Goal: Information Seeking & Learning: Learn about a topic

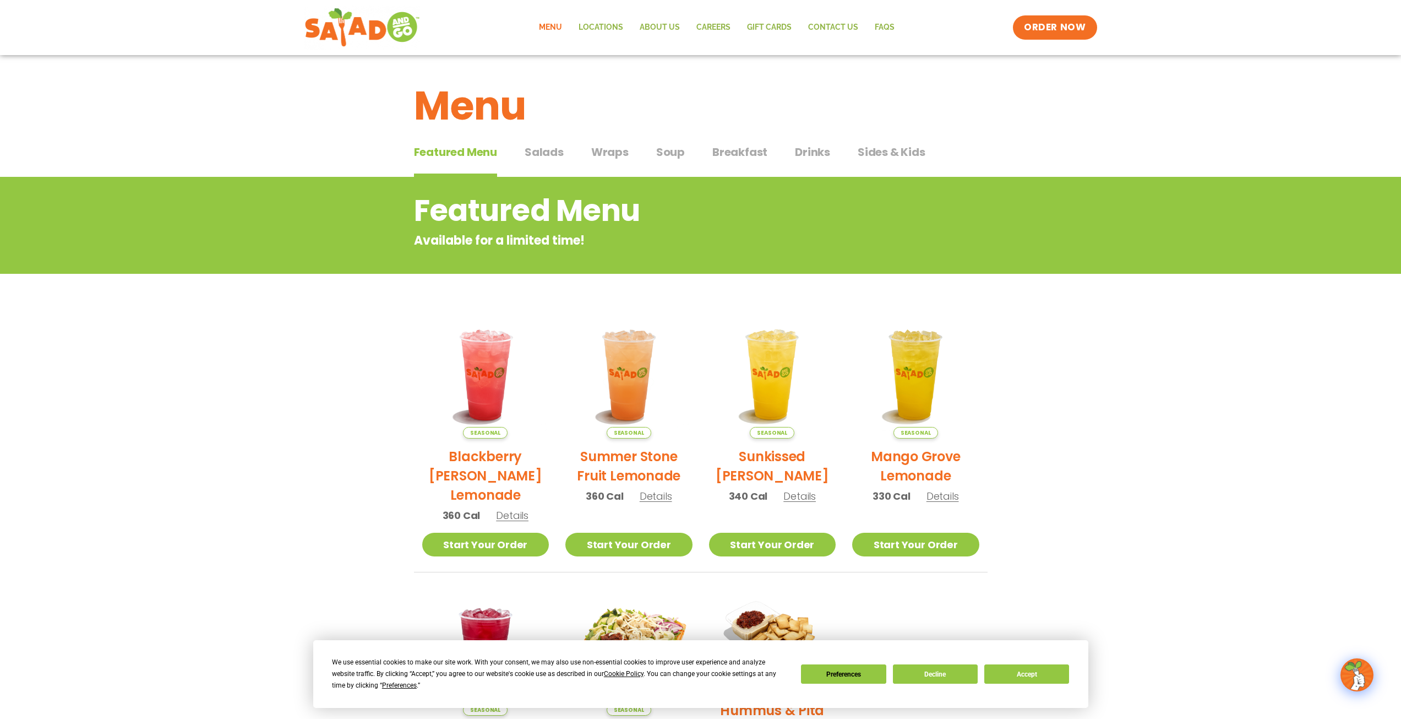
click at [543, 150] on span "Salads" at bounding box center [544, 152] width 39 height 17
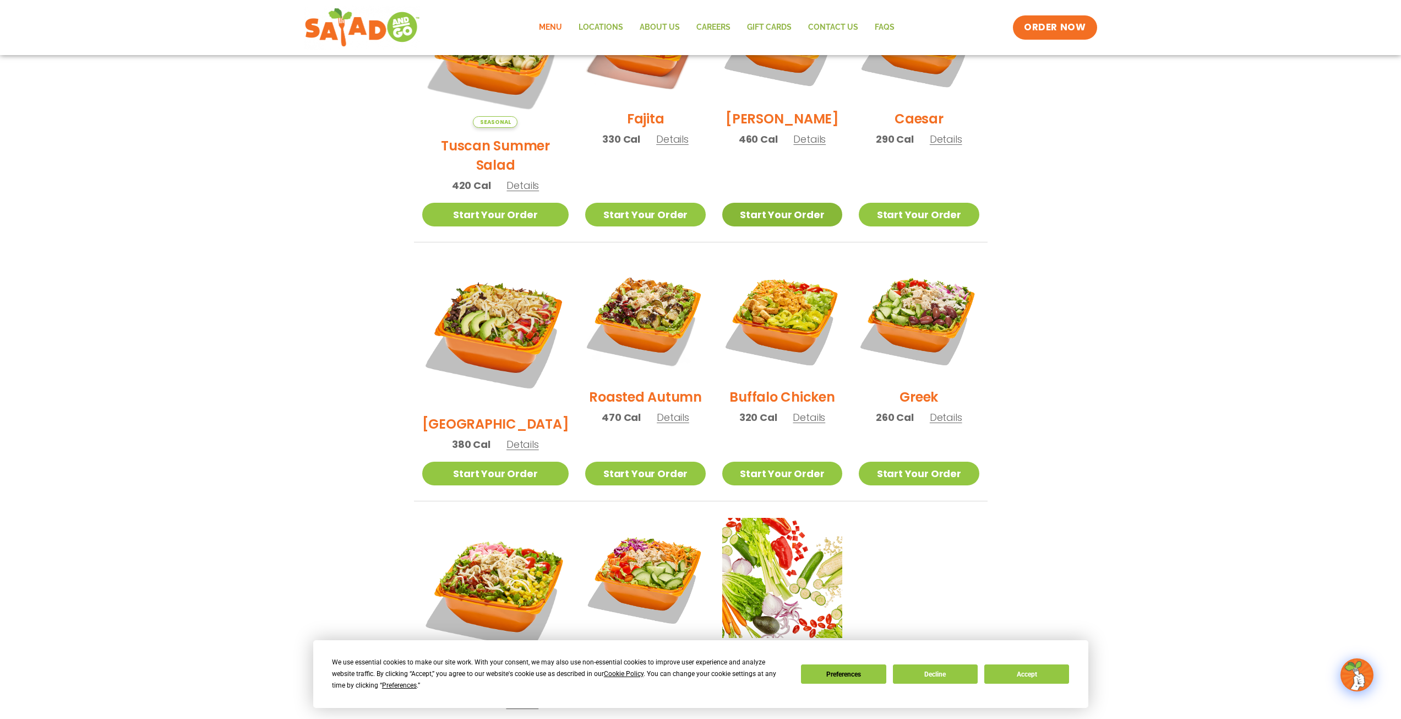
scroll to position [275, 0]
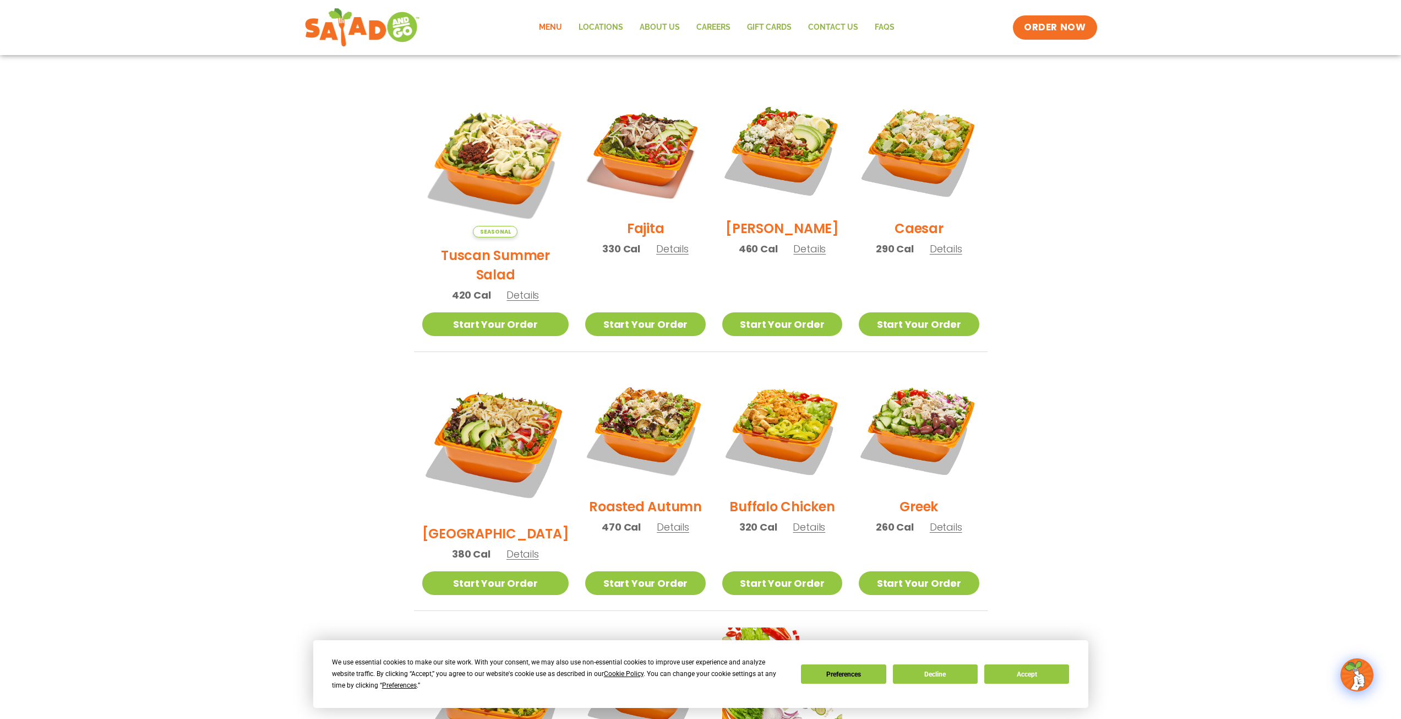
click at [656, 255] on span "Details" at bounding box center [672, 249] width 32 height 14
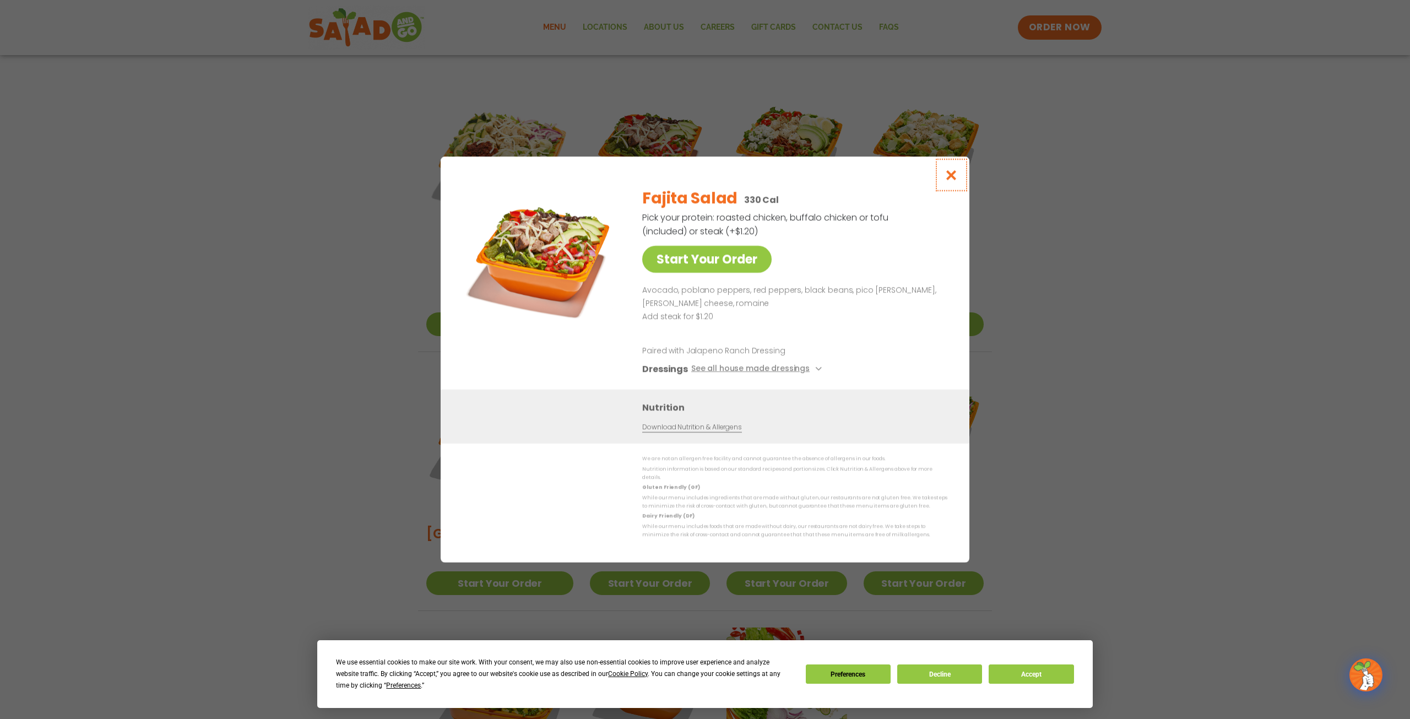
click at [952, 181] on icon "Close modal" at bounding box center [951, 175] width 14 height 12
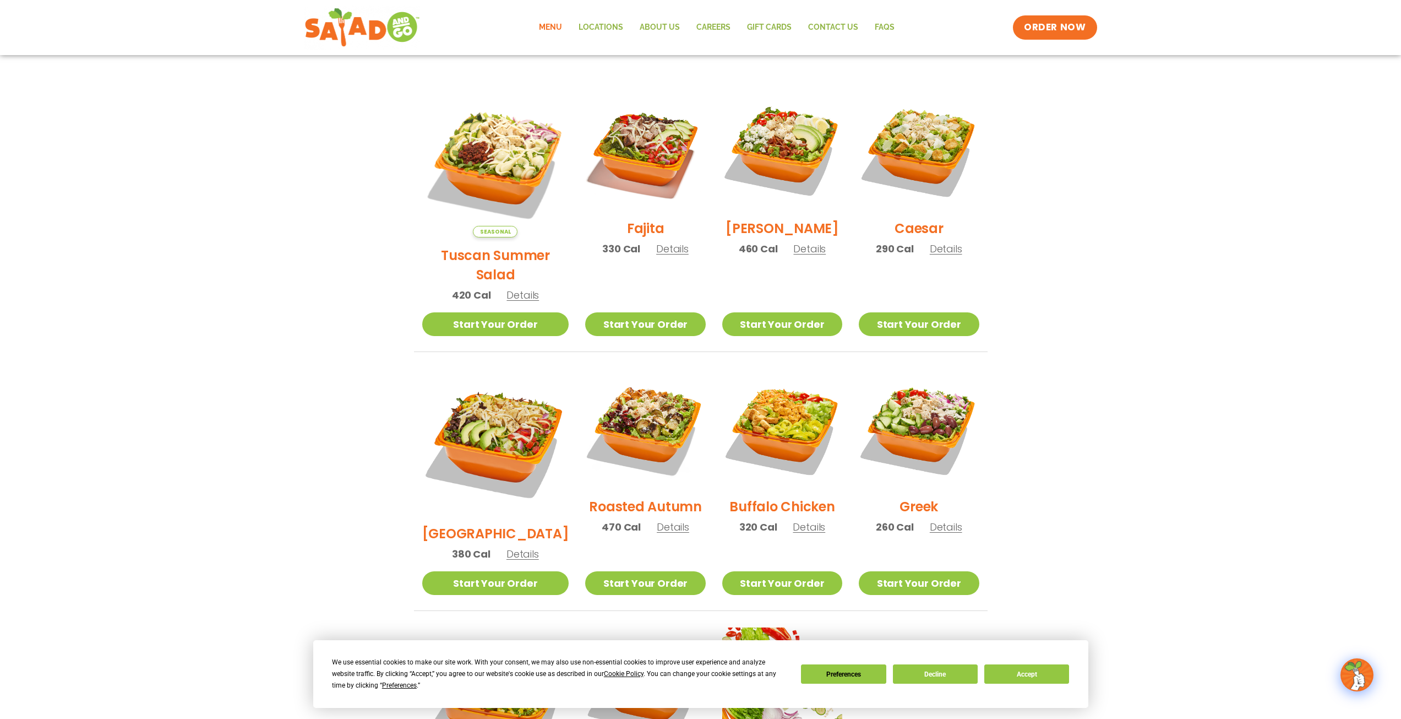
click at [808, 520] on span "Details" at bounding box center [809, 527] width 32 height 14
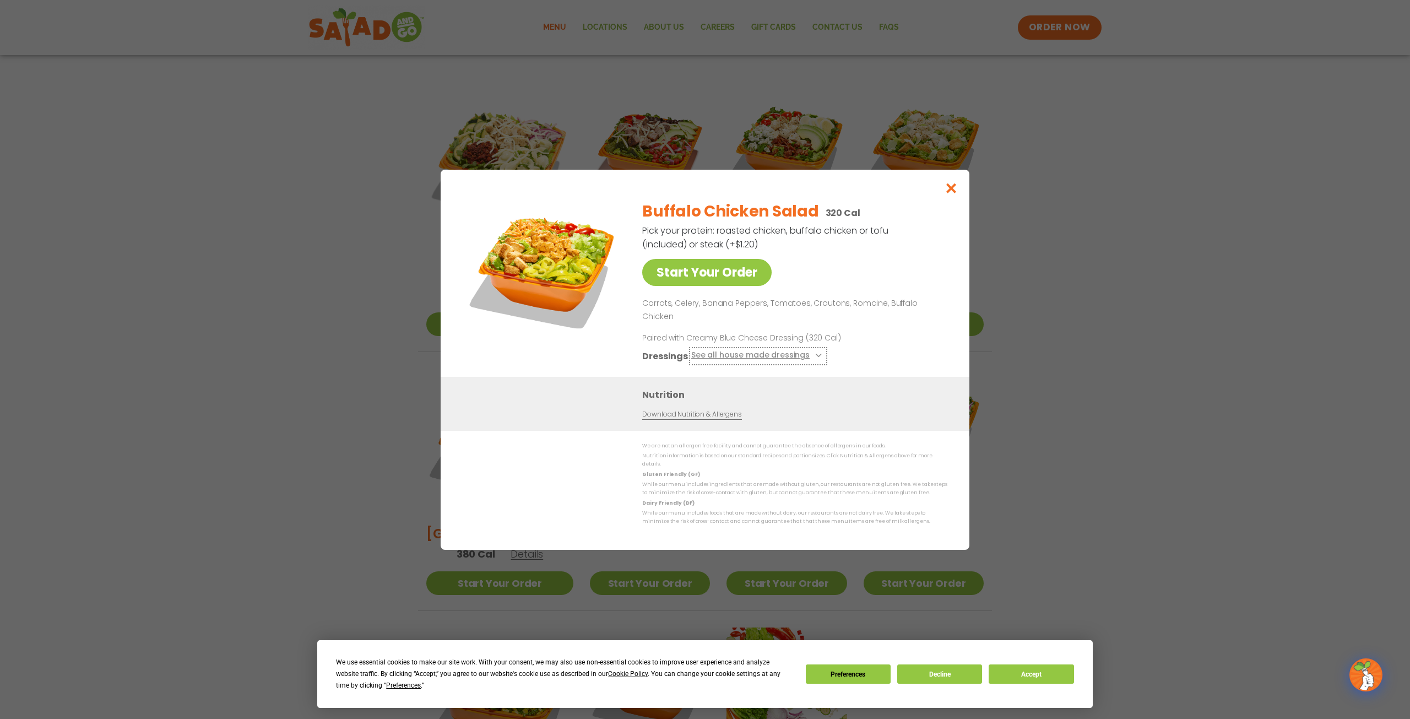
click at [738, 354] on button "See all house made dressings" at bounding box center [758, 356] width 134 height 14
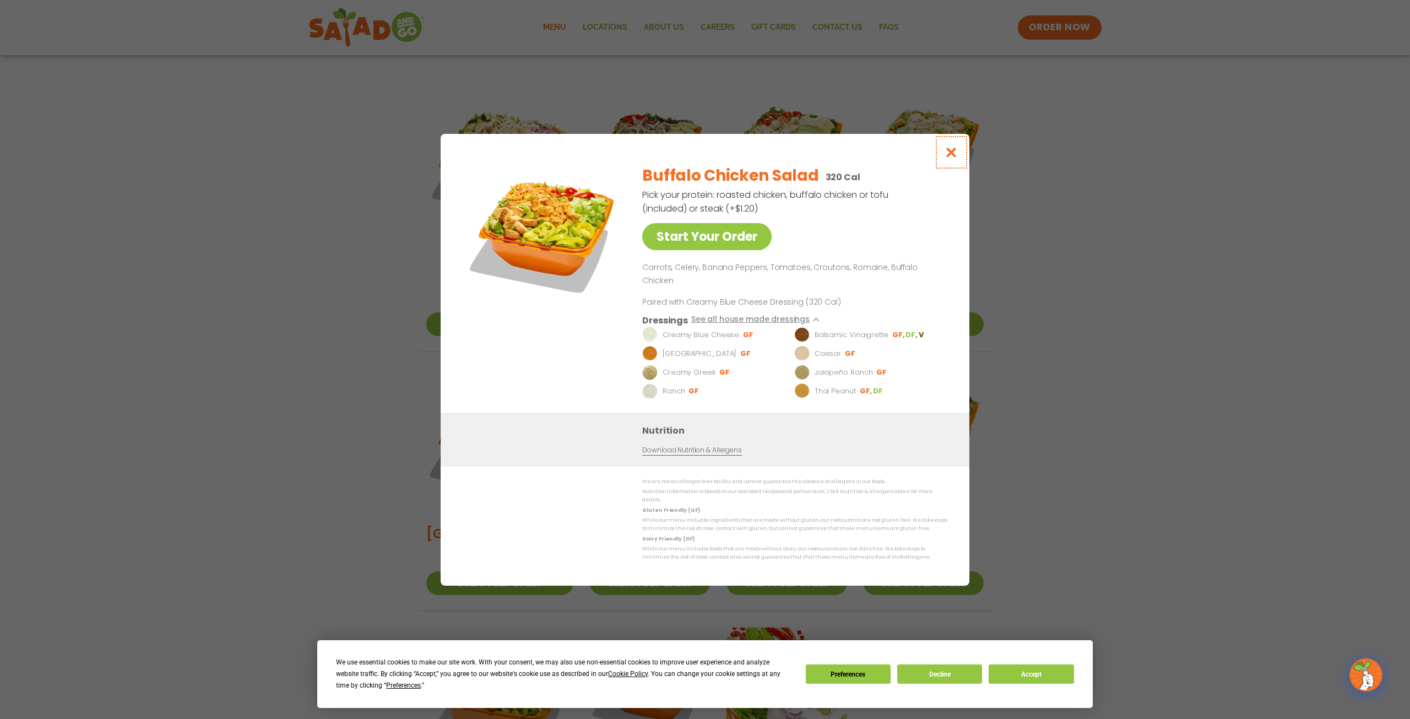
click at [951, 158] on icon "Close modal" at bounding box center [951, 152] width 14 height 12
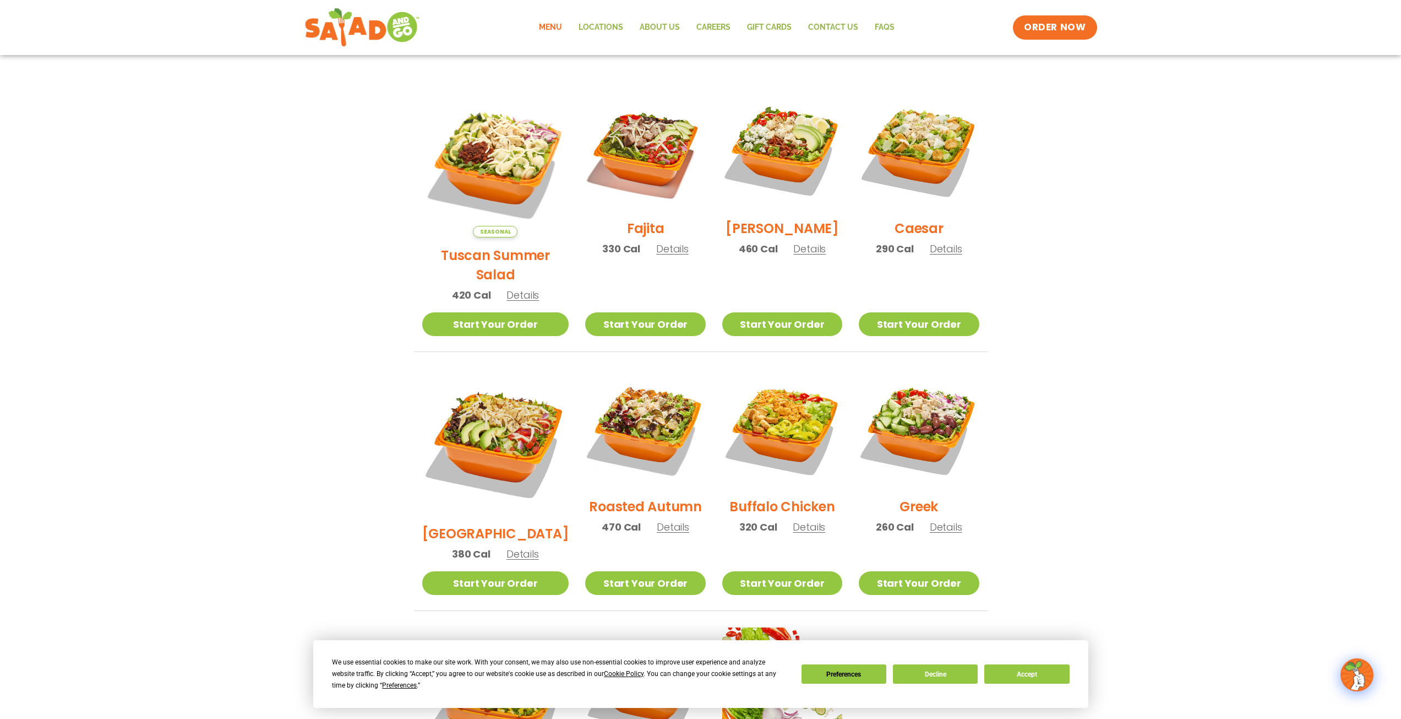
click at [1264, 166] on section "Salads Our house-made dressings make our huge portions even more delicious. Goo…" at bounding box center [700, 385] width 1401 height 968
click at [500, 399] on img at bounding box center [495, 441] width 147 height 147
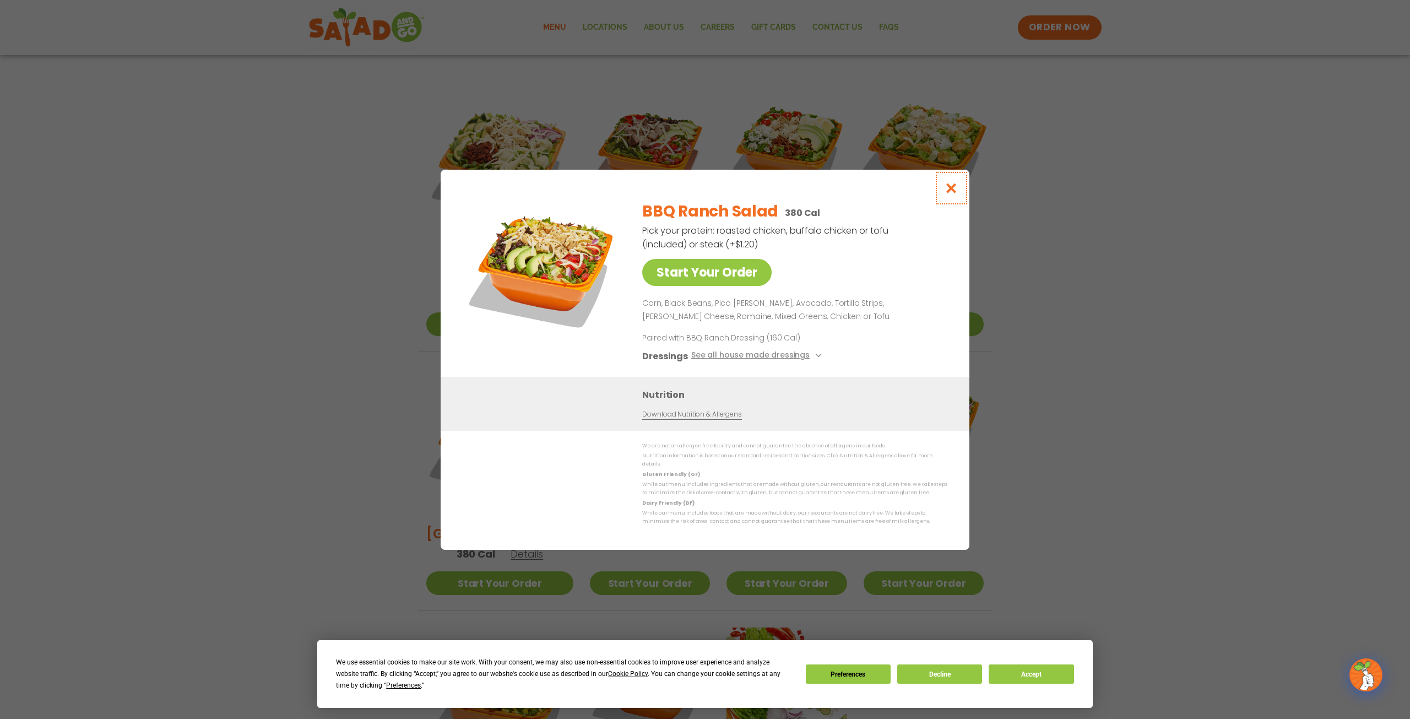
drag, startPoint x: 950, startPoint y: 192, endPoint x: 947, endPoint y: 215, distance: 23.4
click at [950, 192] on icon "Close modal" at bounding box center [951, 188] width 14 height 12
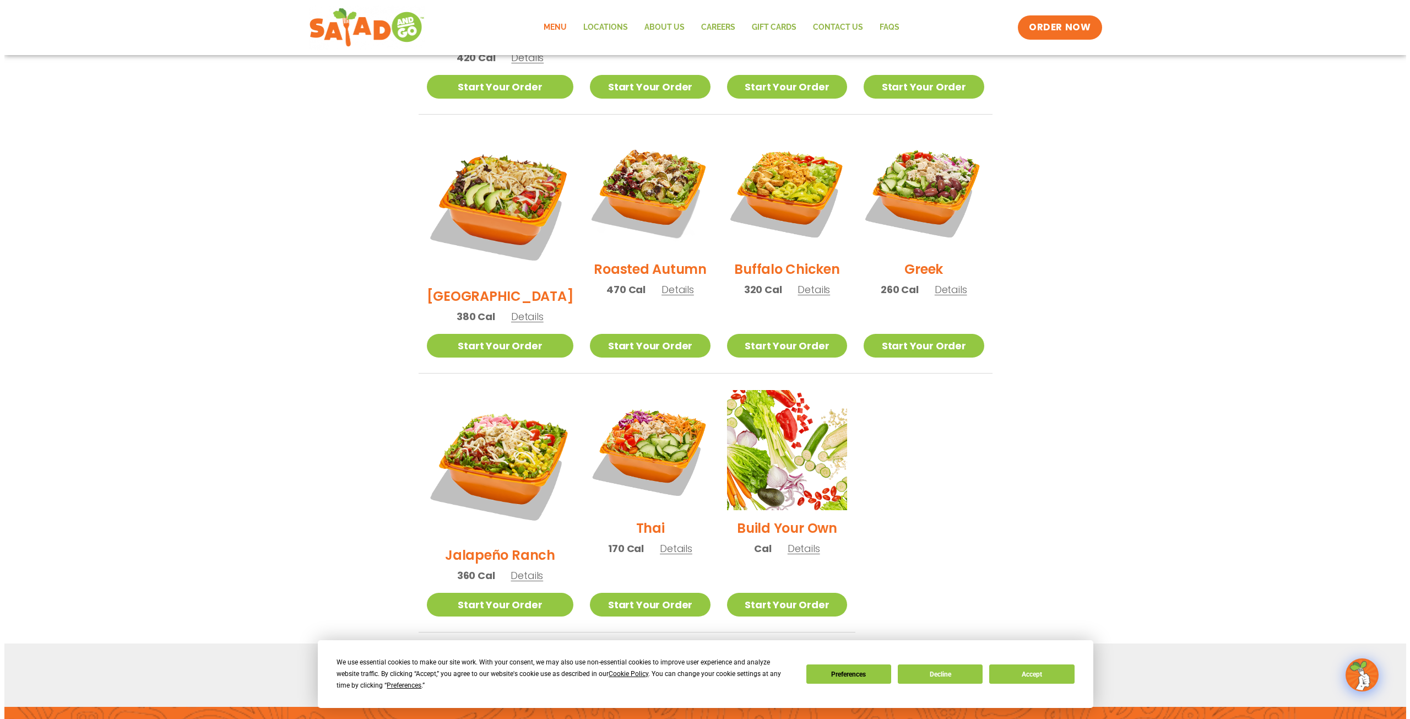
scroll to position [606, 0]
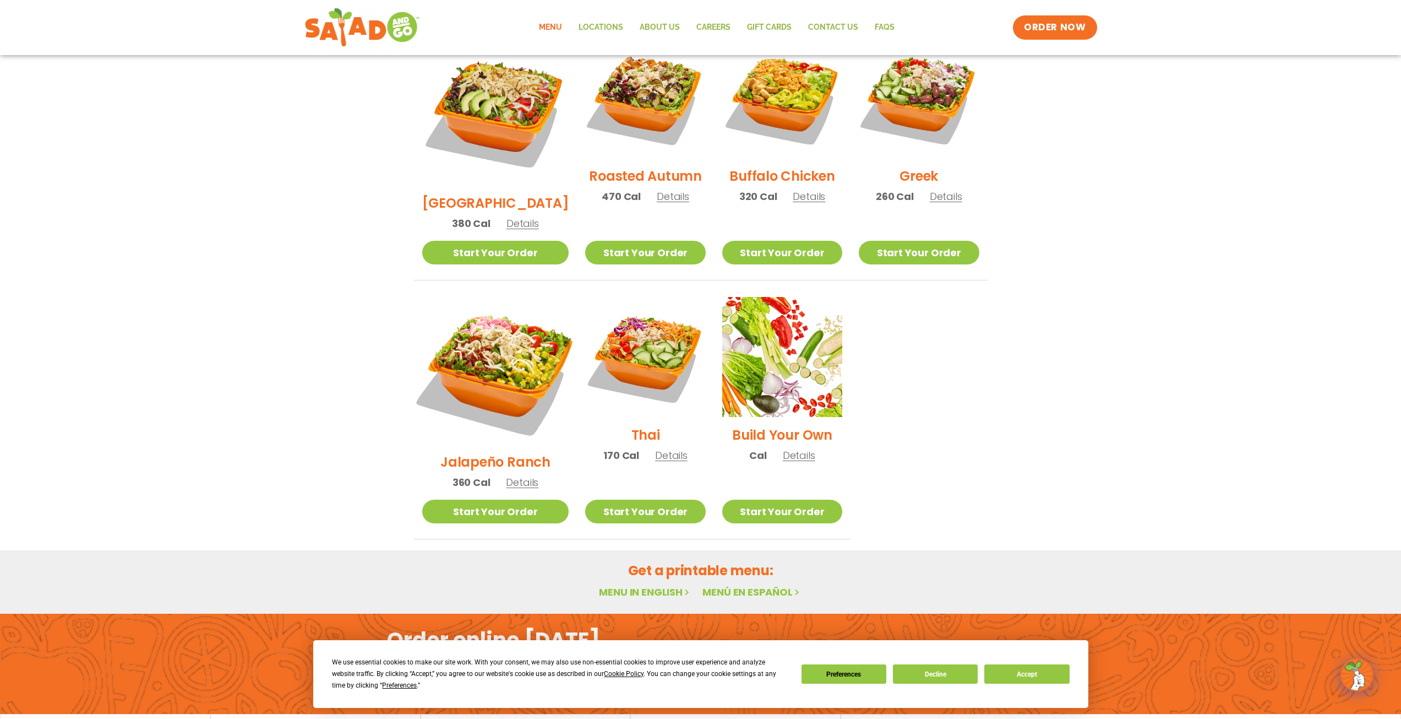
click at [503, 296] on img at bounding box center [495, 370] width 172 height 172
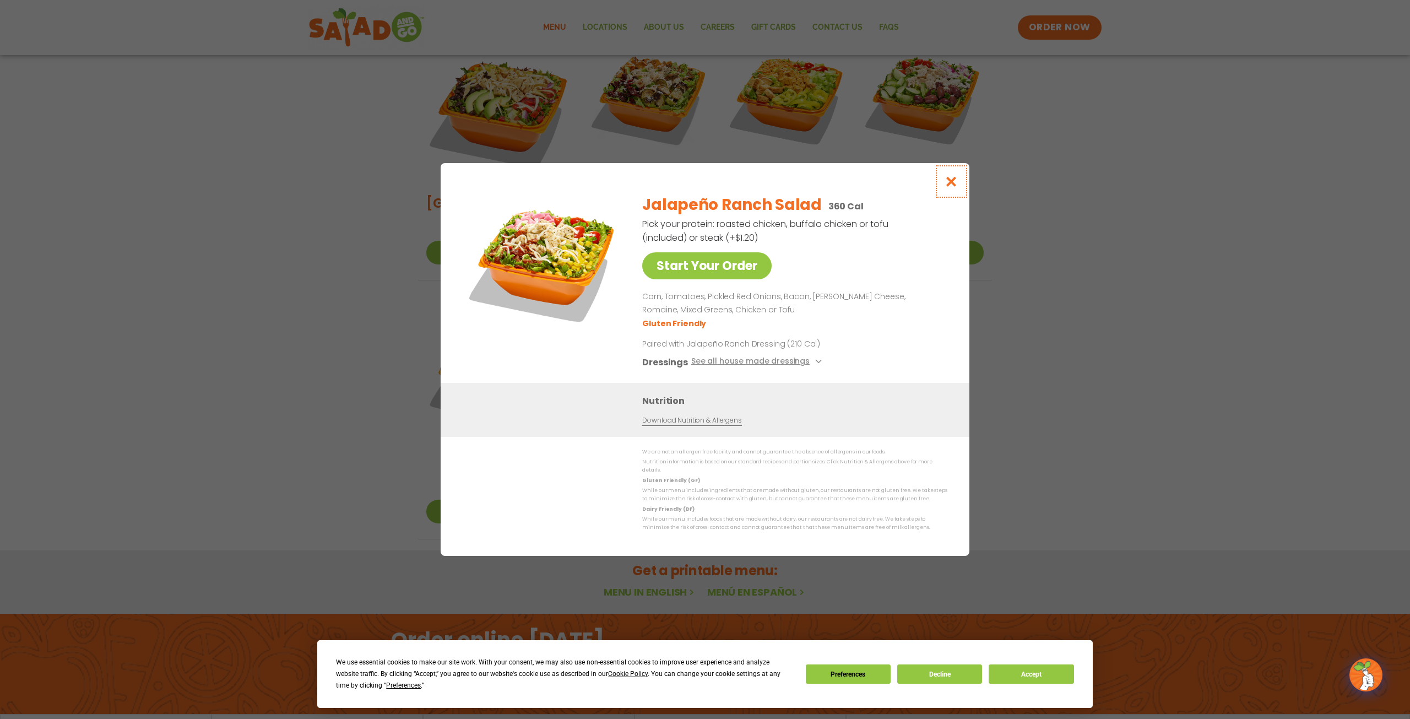
click at [952, 180] on icon "Close modal" at bounding box center [951, 182] width 14 height 12
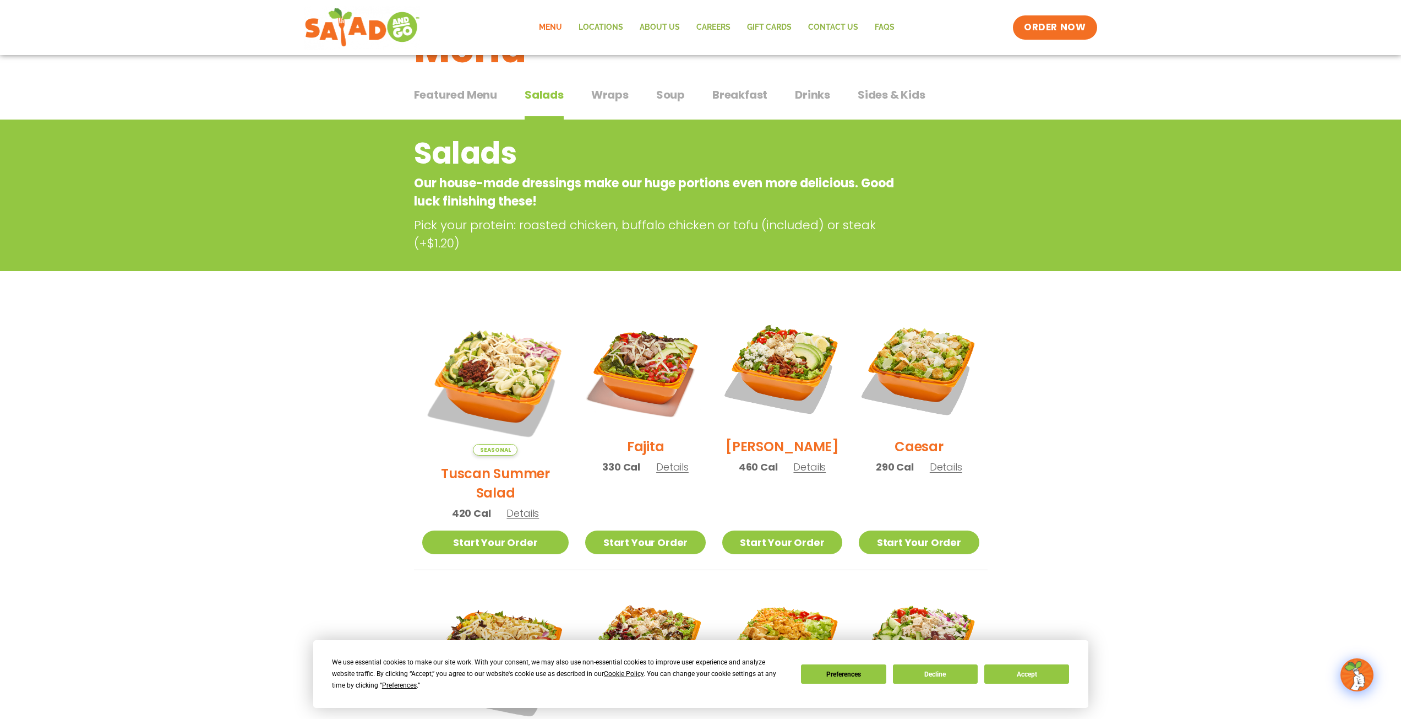
scroll to position [0, 0]
